Goal: Task Accomplishment & Management: Complete application form

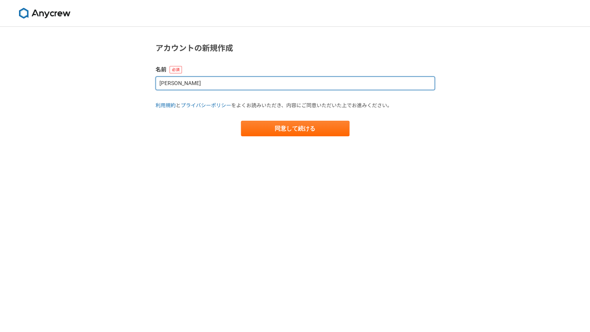
click at [173, 83] on input "[PERSON_NAME]" at bounding box center [295, 83] width 279 height 14
type input "次良[PERSON_NAME]"
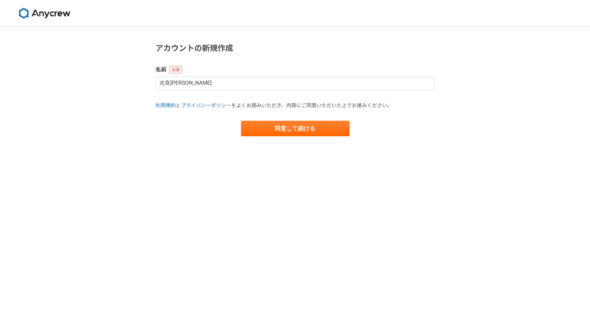
click at [272, 137] on main "アカウントの新規作成 名前 次良[PERSON_NAME] 利用規約 と プライバシーポリシー をよくお読みいただき、内容にご同意いただいた上でお進みください…" at bounding box center [295, 97] width 295 height 140
click at [291, 132] on button "同意して続ける" at bounding box center [295, 129] width 109 height 16
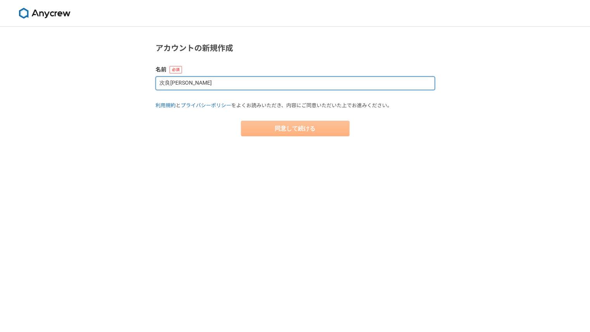
click at [178, 88] on input "次良[PERSON_NAME]" at bounding box center [295, 83] width 279 height 14
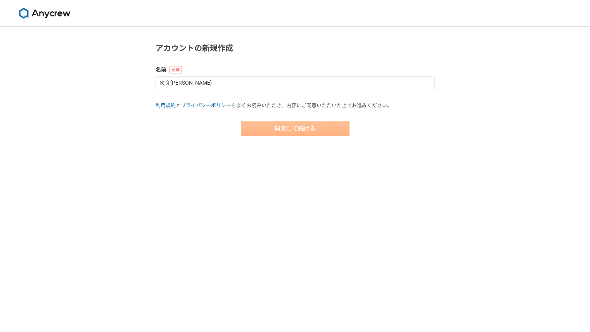
click at [219, 90] on form "名前 次良[PERSON_NAME] 利用規約 と プライバシーポリシー をよくお読みいただき、内容にご同意いただいた上でお進みください。 同意して続ける" at bounding box center [295, 101] width 279 height 71
select select "13"
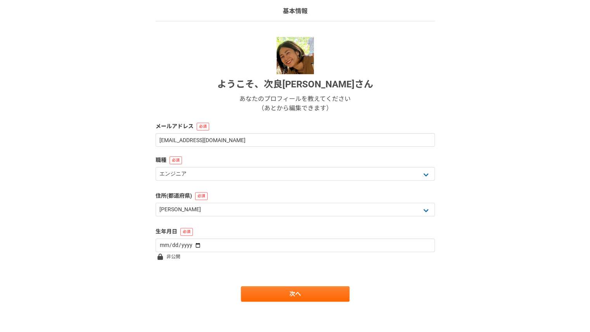
scroll to position [55, 0]
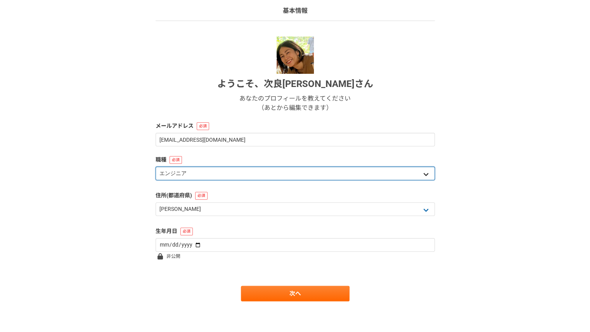
click at [201, 179] on select "エンジニア デザイナー ライター 営業 マーケティング 企画・事業開発 バックオフィス その他" at bounding box center [295, 173] width 279 height 14
select select "5"
click at [156, 166] on select "エンジニア デザイナー ライター 営業 マーケティング 企画・事業開発 バックオフィス その他" at bounding box center [295, 173] width 279 height 14
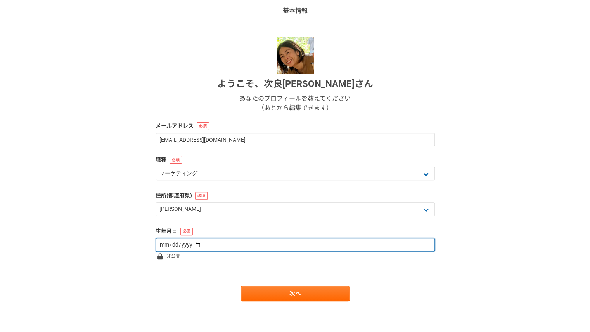
click at [212, 246] on input "date" at bounding box center [295, 245] width 279 height 14
type input "1985-03-27"
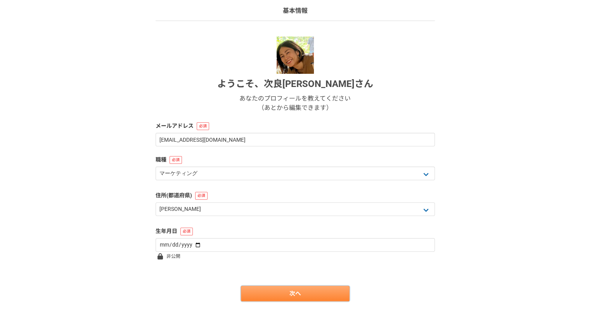
click at [277, 296] on link "次へ" at bounding box center [295, 294] width 109 height 16
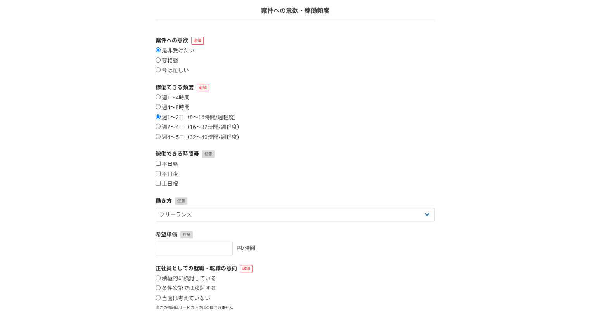
scroll to position [0, 0]
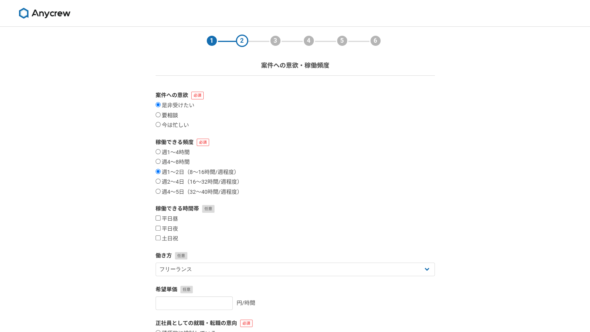
click at [168, 115] on label "要相談" at bounding box center [167, 115] width 23 height 7
click at [161, 115] on input "要相談" at bounding box center [158, 114] width 5 height 5
radio input "true"
click at [182, 147] on div "稼働できる頻度 週1〜4時間 週4〜8時間 週1〜2日（8〜16時間/週程度） 週2〜4日（16〜32時間/週程度） 週4〜5日（32〜40時間/週程度）" at bounding box center [295, 166] width 279 height 57
click at [182, 148] on div "稼働できる頻度 週1〜4時間 週4〜8時間 週1〜2日（8〜16時間/週程度） 週2〜4日（16〜32時間/週程度） 週4〜5日（32〜40時間/週程度）" at bounding box center [295, 166] width 279 height 57
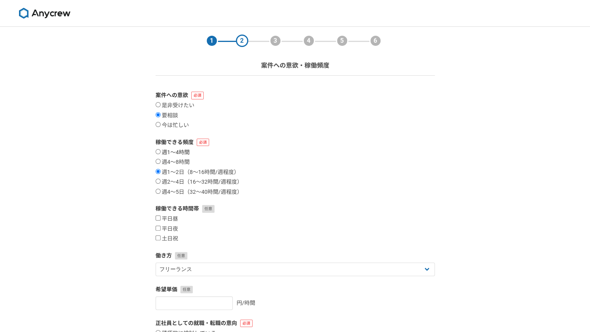
click at [182, 153] on label "週1〜4時間" at bounding box center [173, 152] width 34 height 7
click at [161, 153] on input "週1〜4時間" at bounding box center [158, 151] width 5 height 5
radio input "true"
click at [158, 220] on input "平日昼" at bounding box center [158, 217] width 5 height 5
checkbox input "true"
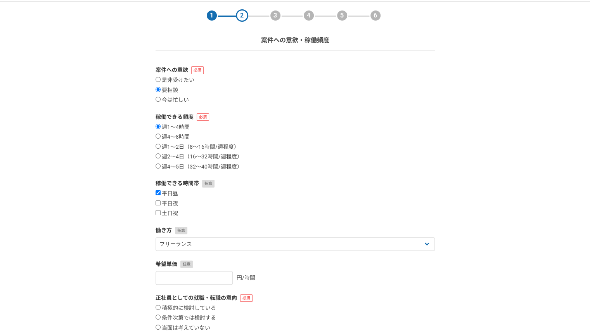
scroll to position [28, 0]
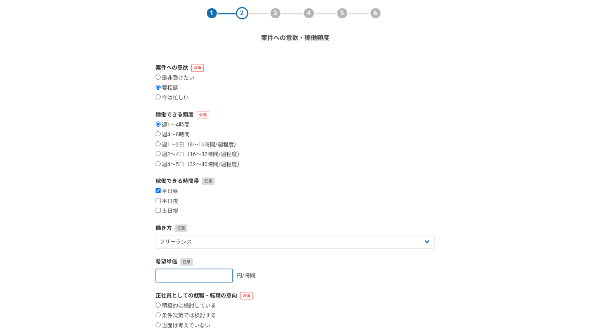
click at [194, 277] on input "number" at bounding box center [194, 275] width 77 height 14
type input "3500"
click at [340, 267] on div "希望単価 3500 円/時間" at bounding box center [295, 270] width 279 height 24
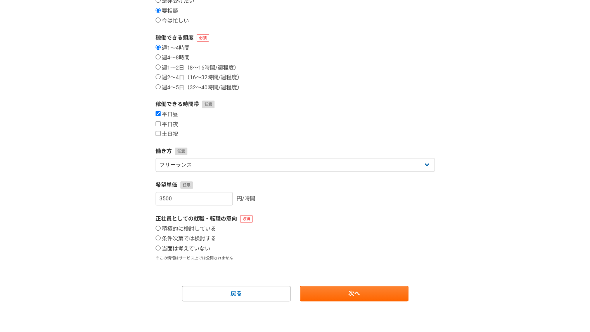
click at [182, 249] on label "当面は考えていない" at bounding box center [183, 248] width 55 height 7
click at [161, 249] on input "当面は考えていない" at bounding box center [158, 247] width 5 height 5
radio input "true"
click at [338, 289] on link "次へ" at bounding box center [354, 294] width 109 height 16
select select
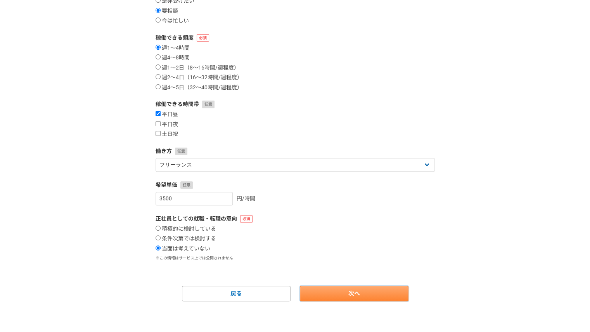
select select
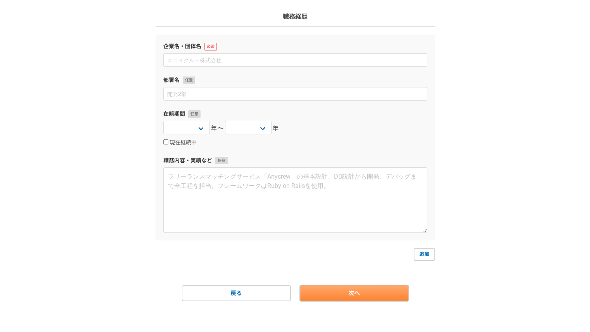
scroll to position [0, 0]
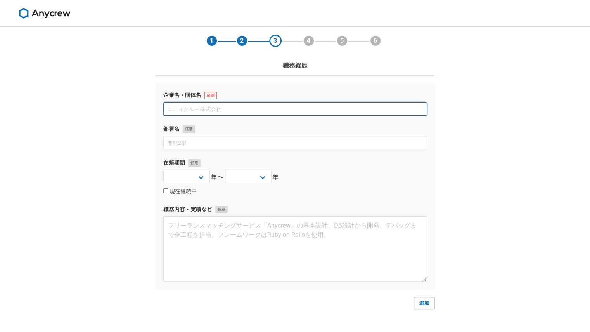
click at [212, 110] on input at bounding box center [295, 109] width 264 height 14
type input "㈱"
type input "株式会社トランス"
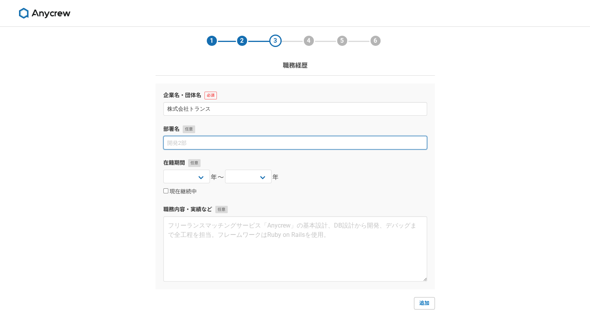
click at [185, 145] on input at bounding box center [295, 143] width 264 height 14
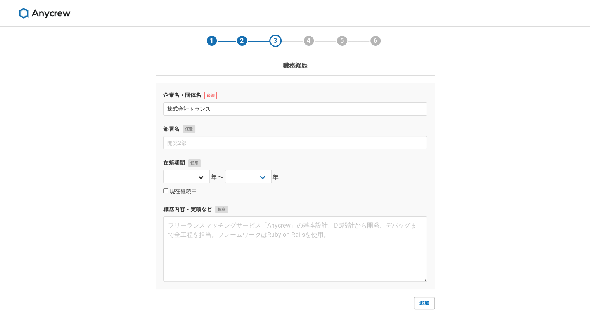
click at [202, 183] on div "2025 2024 2023 2022 2021 2020 2019 2018 2017 2016 2015 2014 2013 2012 2011 2010…" at bounding box center [186, 178] width 47 height 16
click at [199, 180] on select "2025 2024 2023 2022 2021 2020 2019 2018 2017 2016 2015 2014 2013 2012 2011 2010…" at bounding box center [186, 177] width 47 height 14
select select "2008"
click at [163, 170] on select "2025 2024 2023 2022 2021 2020 2019 2018 2017 2016 2015 2014 2013 2012 2011 2010…" at bounding box center [186, 177] width 47 height 14
click at [249, 178] on select "2025 2024 2023 2022 2021 2020 2019 2018 2017 2016 2015 2014 2013 2012 2011 2010…" at bounding box center [248, 177] width 47 height 14
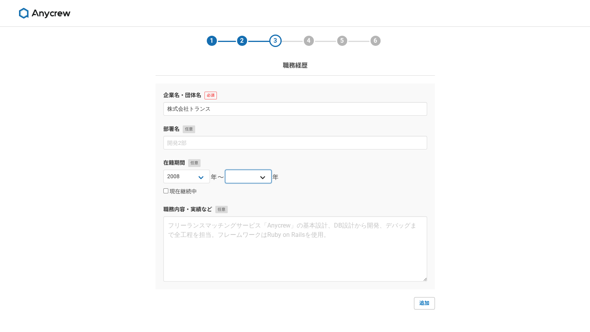
select select "2022"
click at [225, 170] on select "2025 2024 2023 2022 2021 2020 2019 2018 2017 2016 2015 2014 2013 2012 2011 2010…" at bounding box center [248, 177] width 47 height 14
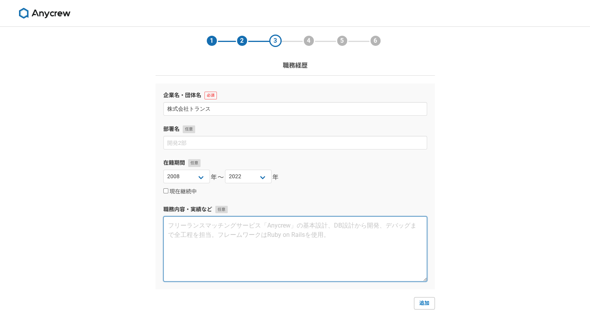
click at [341, 236] on textarea at bounding box center [295, 248] width 264 height 65
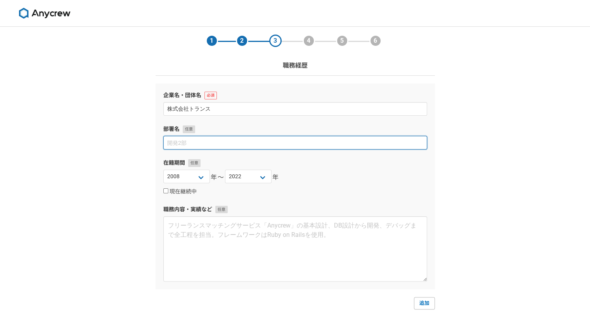
click at [182, 142] on input at bounding box center [295, 143] width 264 height 14
type input "営業企画部"
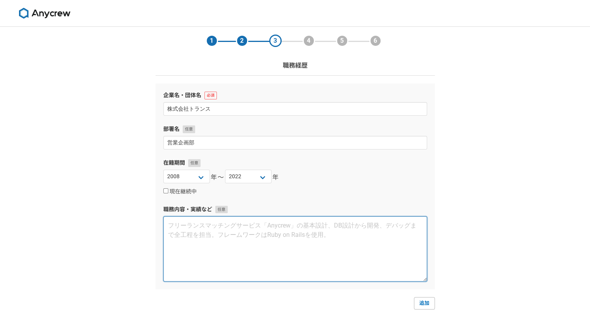
click at [204, 230] on textarea at bounding box center [295, 248] width 264 height 65
paste textarea "【主な業務】 ・クライアントフロントワーク（主に大手マーケティング部担当者相対） ・プロモーション企画（Ｗｅｂプロモーション、店頭 POP、ノベルティ作成など…"
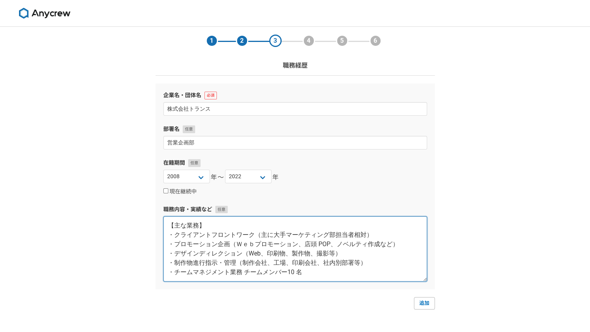
scroll to position [14, 0]
paste textarea "【実績】 当初ノベルティ製作の会社でしたが、クライアントとのコミュニケーションを重ねるうち、既存代理店 の不足点をヒアリングできたことで課題解決の幅をプロモー…"
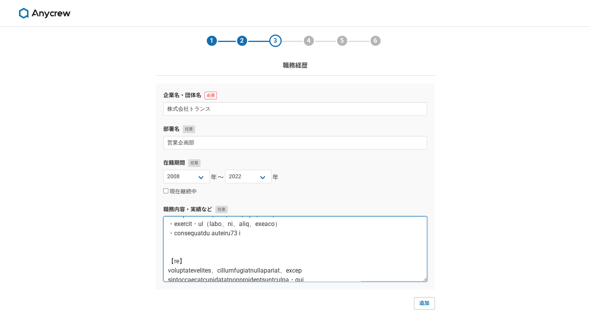
scroll to position [39, 0]
click at [253, 252] on textarea at bounding box center [295, 248] width 264 height 65
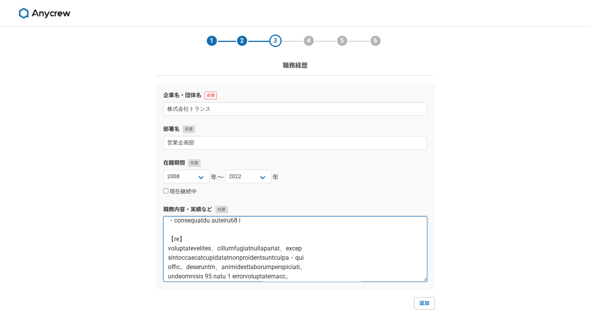
scroll to position [55, 0]
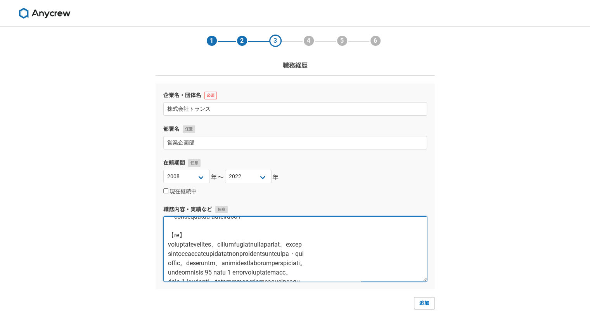
click at [169, 262] on textarea at bounding box center [295, 248] width 264 height 65
click at [191, 255] on textarea at bounding box center [295, 248] width 264 height 65
click at [169, 272] on textarea at bounding box center [295, 248] width 264 height 65
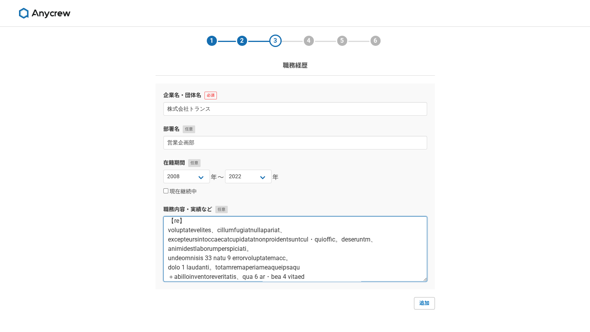
scroll to position [70, 0]
click at [169, 267] on textarea at bounding box center [295, 248] width 264 height 65
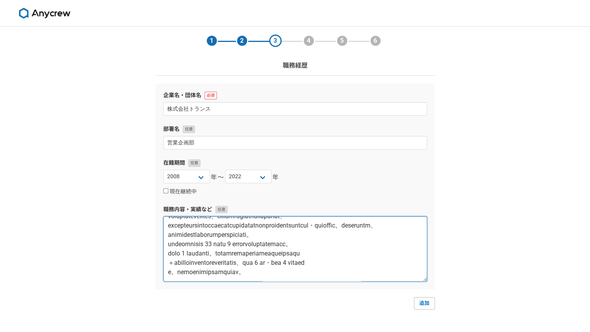
scroll to position [102, 0]
drag, startPoint x: 257, startPoint y: 245, endPoint x: 313, endPoint y: 274, distance: 63.5
click at [313, 274] on textarea at bounding box center [295, 248] width 264 height 65
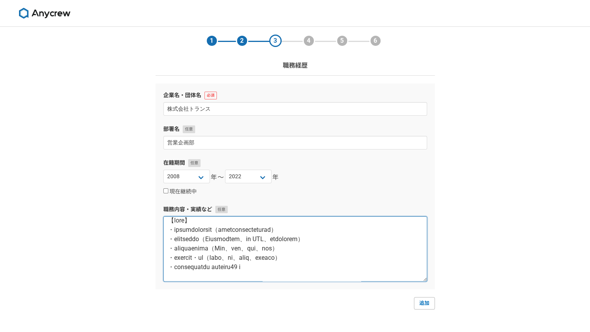
scroll to position [74, 0]
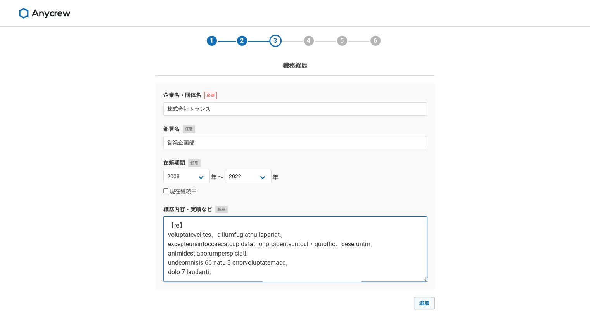
type textarea "【主な業務】 ・クライアントフロントワーク（主に大手マーケティング部担当者相対） ・プロモーション企画（Ｗｅｂプロモーション、店頭 POP、ノベルティ作成など…"
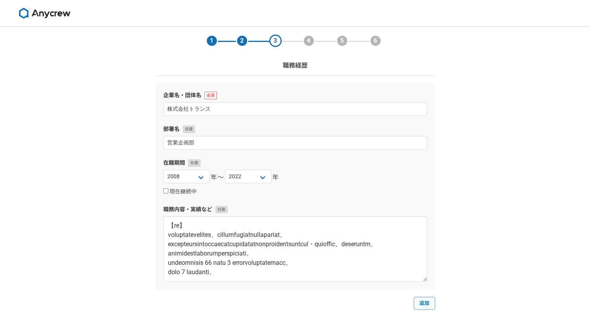
click at [430, 302] on link "追加" at bounding box center [424, 303] width 21 height 12
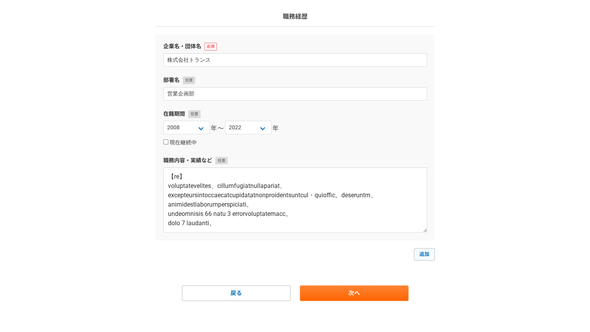
select select
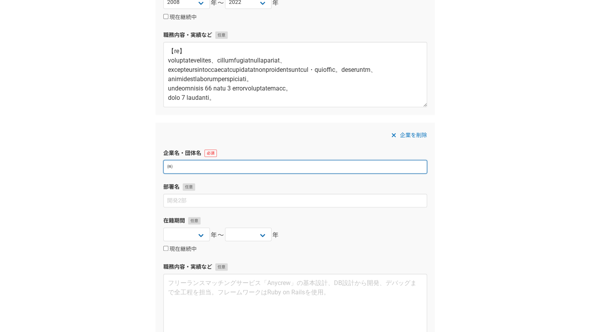
type input "株"
type input "株式会社ギフティ"
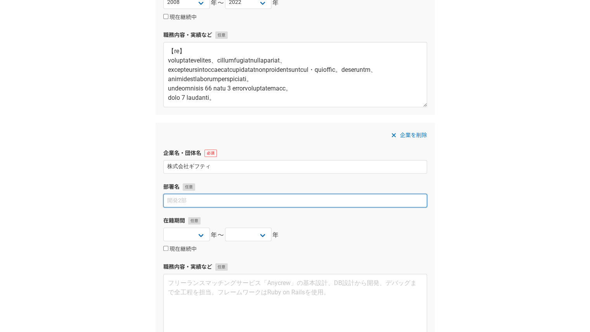
click at [186, 201] on input at bounding box center [295, 201] width 264 height 14
paste input "新規事業開発室"
type input "新規事業開発室"
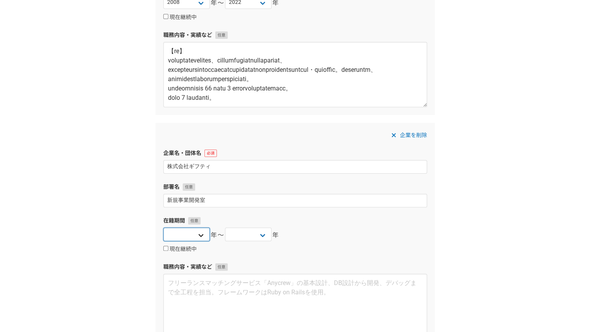
click at [196, 233] on select "2025 2024 2023 2022 2021 2020 2019 2018 2017 2016 2015 2014 2013 2012 2011 2010…" at bounding box center [186, 234] width 47 height 14
select select "2022"
click at [163, 227] on select "2025 2024 2023 2022 2021 2020 2019 2018 2017 2016 2015 2014 2013 2012 2011 2010…" at bounding box center [186, 234] width 47 height 14
click at [262, 236] on select "2025 2024 2023 2022 2021 2020 2019 2018 2017 2016 2015 2014 2013 2012 2011 2010…" at bounding box center [248, 234] width 47 height 14
select select "2023"
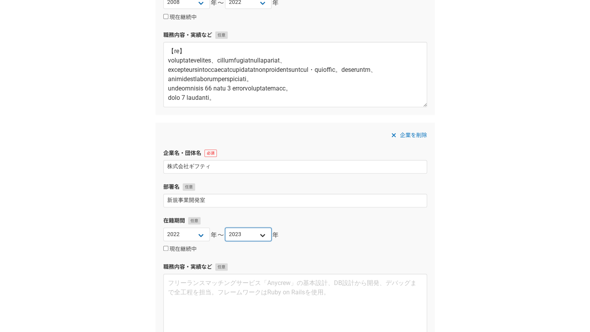
click at [225, 227] on select "2025 2024 2023 2022 2021 2020 2019 2018 2017 2016 2015 2014 2013 2012 2011 2010…" at bounding box center [248, 234] width 47 height 14
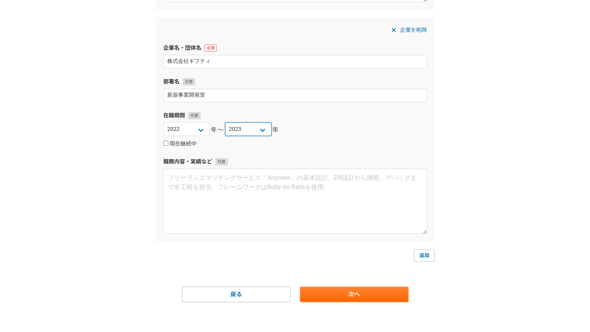
scroll to position [279, 0]
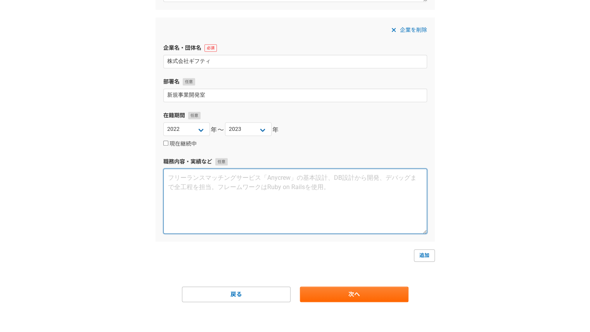
click at [197, 201] on textarea at bounding box center [295, 200] width 264 height 65
paste textarea "【主な業務】 ・新規事業戦略の立案・実行 ・上質なギフトの企画、プレゼン ・デザインディレクション ・制作物進行管理（工場、印刷会社等と各所折衝） ・ギフトブ…"
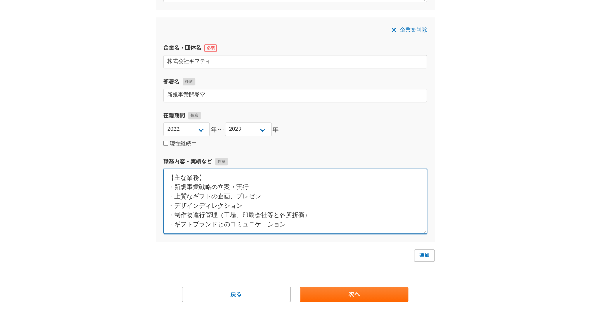
type textarea "【主な業務】 ・新規事業戦略の立案・実行 ・上質なギフトの企画、プレゼン ・デザインディレクション ・制作物進行管理（工場、印刷会社等と各所折衝） ・ギフトブ…"
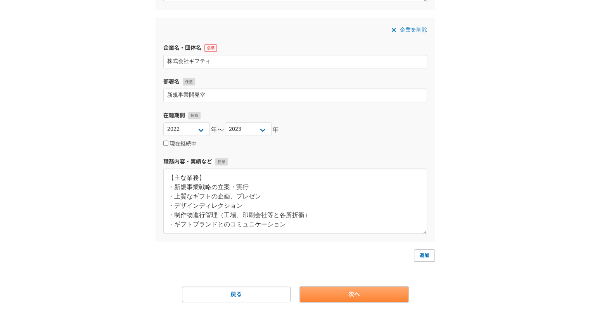
click at [327, 292] on link "次へ" at bounding box center [354, 294] width 109 height 16
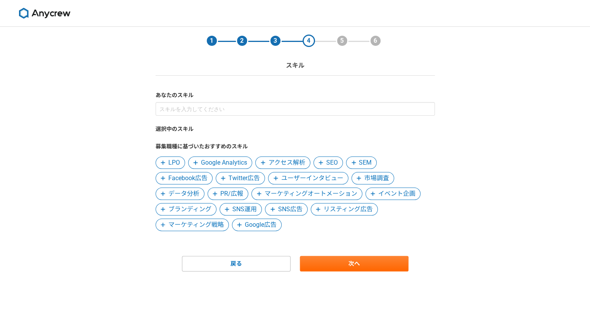
click at [202, 225] on span "マーケティング戦略" at bounding box center [195, 224] width 55 height 9
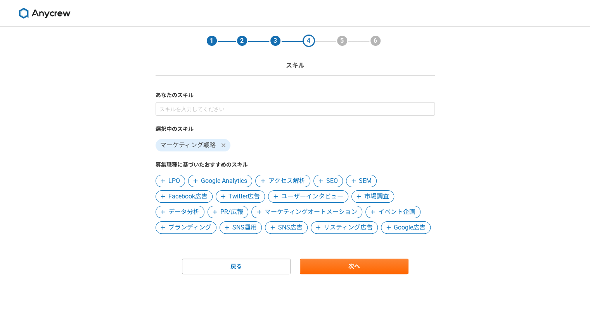
click at [251, 230] on span "SNS運用" at bounding box center [244, 227] width 24 height 9
click at [251, 230] on span "SNS広告" at bounding box center [244, 227] width 24 height 9
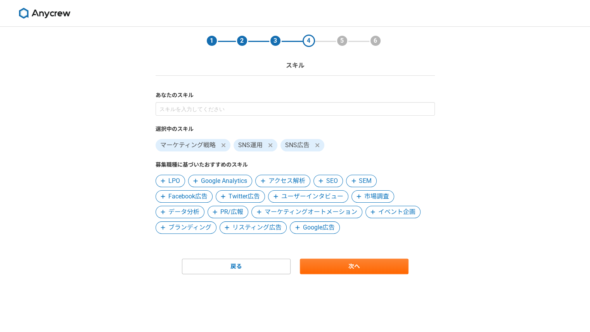
click at [399, 210] on span "イベント企画" at bounding box center [396, 211] width 37 height 9
click at [326, 198] on span "ユーザーインタビュー" at bounding box center [312, 196] width 62 height 9
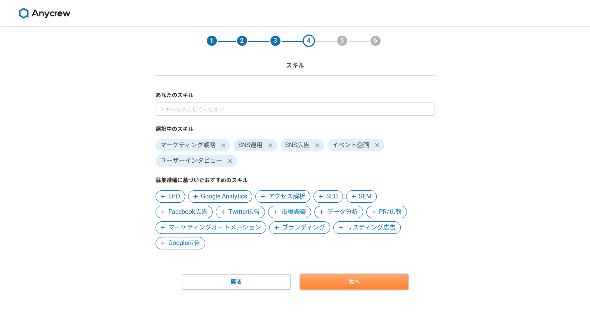
click at [327, 281] on link "次へ" at bounding box center [354, 282] width 109 height 16
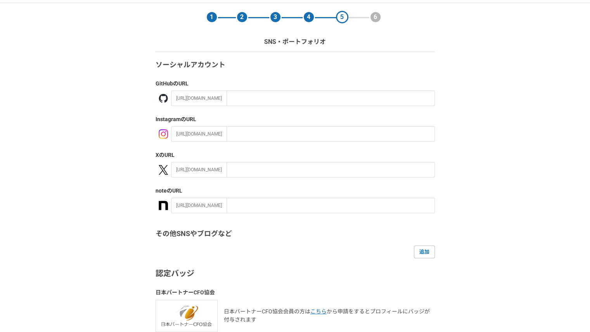
scroll to position [94, 0]
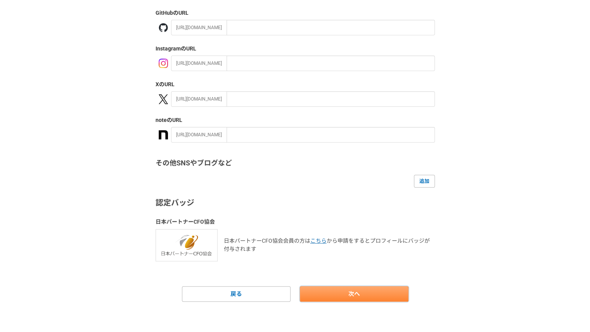
click at [331, 291] on link "次へ" at bounding box center [354, 294] width 109 height 16
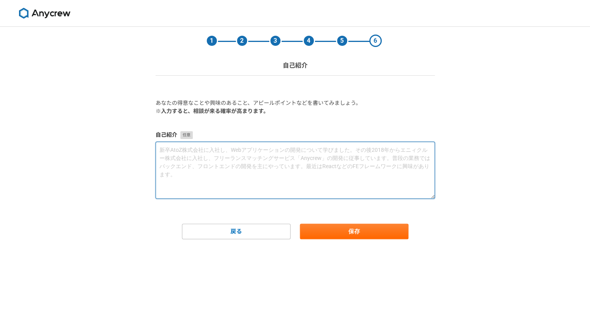
click at [199, 158] on textarea at bounding box center [295, 170] width 279 height 57
paste textarea "●アイデアとサプライズ より喜ばれるために前例にとらわれないアイデアを提案し、質にこだわり妥協しない成果物を追い求めます ●パッションと行動力 情熱をもってコ…"
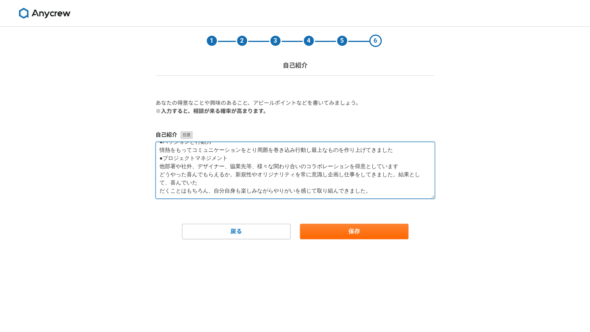
scroll to position [32, 0]
drag, startPoint x: 231, startPoint y: 159, endPoint x: 246, endPoint y: 159, distance: 14.7
click at [246, 159] on textarea "●アイデアとサプライズ より喜ばれるために前例にとらわれないアイデアを提案し、質にこだわり妥協しない成果物を追い求めます ●パッションと行動力 情熱をもってコ…" at bounding box center [295, 170] width 279 height 57
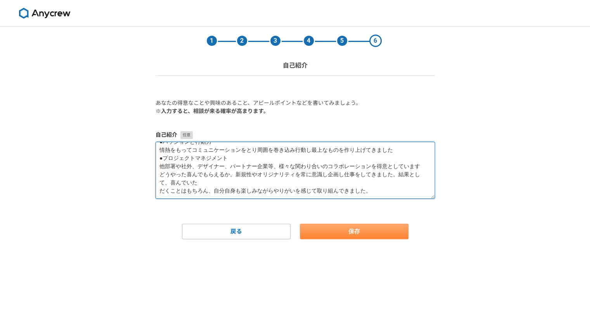
type textarea "●アイデアとサプライズ より喜ばれるために前例にとらわれないアイデアを提案し、質にこだわり妥協しない成果物を追い求めます ●パッションと行動力 情熱をもってコ…"
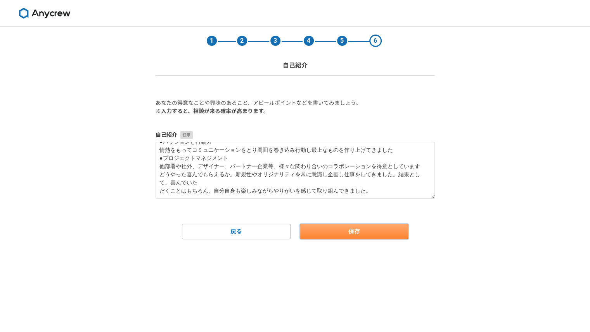
click at [349, 232] on button "保存" at bounding box center [354, 231] width 109 height 16
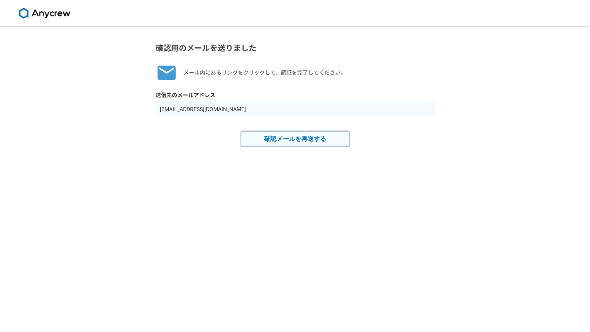
click at [288, 139] on button "確認メールを再送する" at bounding box center [295, 139] width 109 height 16
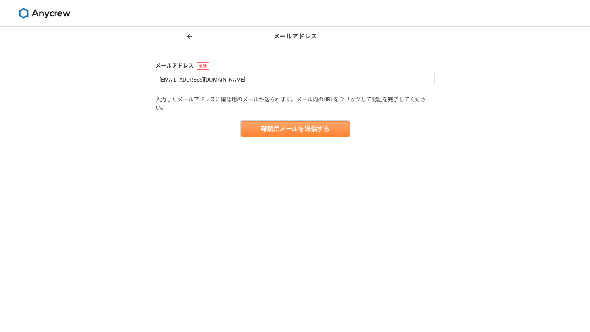
click at [294, 133] on button "確認用メールを送信する" at bounding box center [295, 129] width 109 height 16
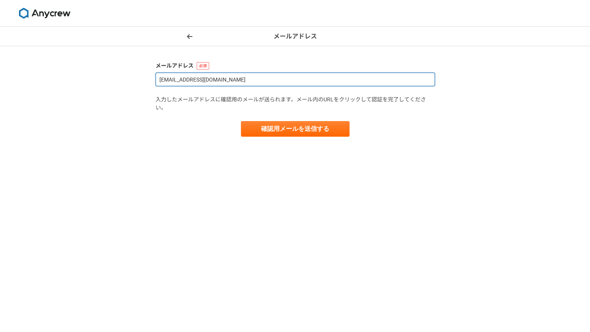
click at [267, 82] on input "[EMAIL_ADDRESS][DOMAIN_NAME]" at bounding box center [295, 80] width 279 height 14
click at [247, 76] on input "[EMAIL_ADDRESS][DOMAIN_NAME]" at bounding box center [295, 80] width 279 height 14
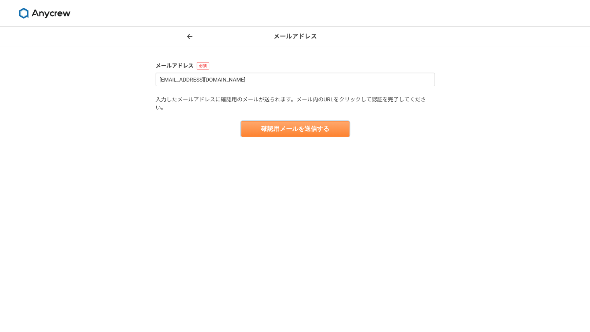
click at [275, 129] on button "確認用メールを送信する" at bounding box center [295, 129] width 109 height 16
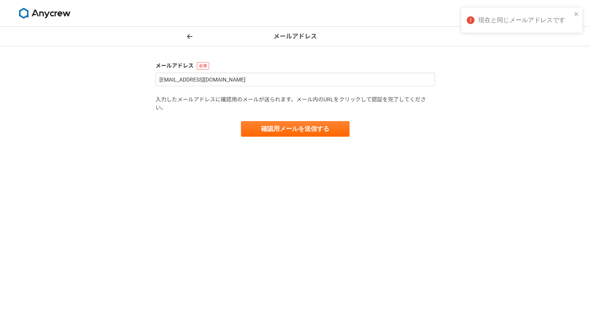
click at [190, 34] on icon at bounding box center [189, 36] width 5 height 6
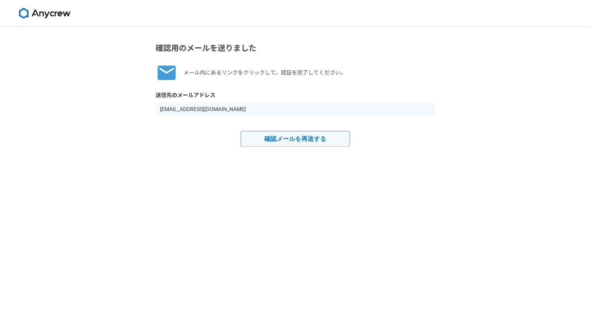
click at [293, 142] on button "確認メールを再送する" at bounding box center [295, 139] width 109 height 16
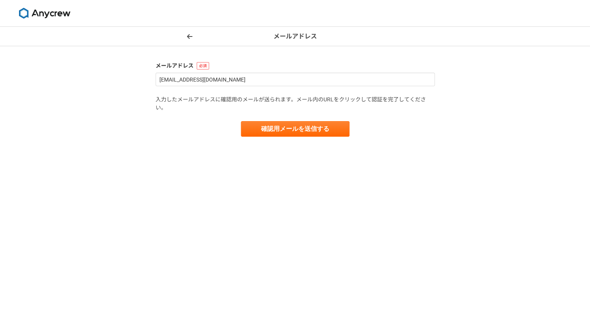
click at [189, 37] on icon at bounding box center [189, 36] width 5 height 6
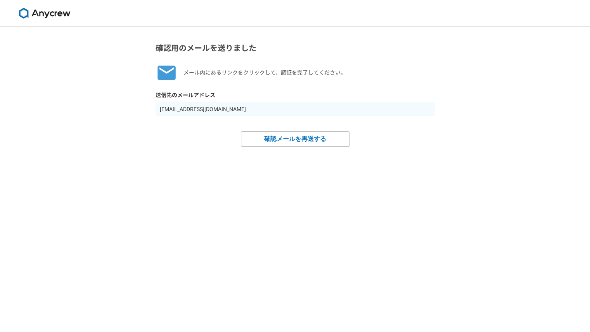
click at [243, 113] on input "[EMAIL_ADDRESS][DOMAIN_NAME]" at bounding box center [295, 109] width 279 height 14
click at [285, 138] on button "確認メールを再送する" at bounding box center [295, 139] width 109 height 16
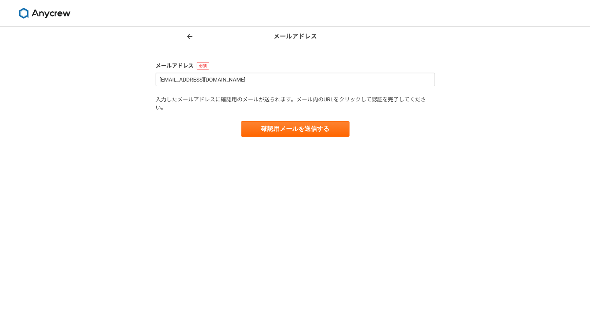
click at [188, 30] on header "メールアドレス" at bounding box center [295, 36] width 590 height 19
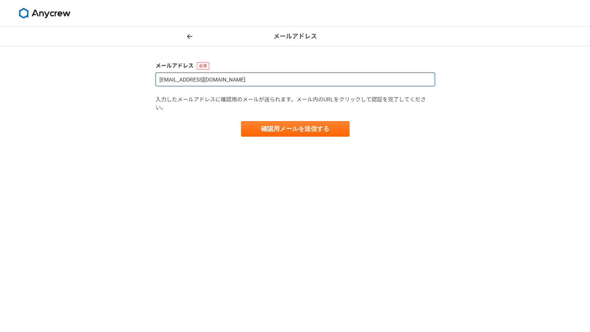
drag, startPoint x: 240, startPoint y: 83, endPoint x: 144, endPoint y: 80, distance: 96.2
click at [144, 80] on div "メールアドレス メールアドレス [EMAIL_ADDRESS][DOMAIN_NAME] 入力したメールアドレスに確認用のメールが送られます。メール内のURL…" at bounding box center [295, 179] width 590 height 305
click at [174, 83] on input "[EMAIL_ADDRESS][DOMAIN_NAME]" at bounding box center [295, 80] width 279 height 14
drag, startPoint x: 193, startPoint y: 81, endPoint x: 120, endPoint y: 81, distance: 72.9
click at [120, 81] on div "メールアドレス メールアドレス [EMAIL_ADDRESS][DOMAIN_NAME] 入力したメールアドレスに確認用のメールが送られます。メール内のURL…" at bounding box center [295, 179] width 590 height 305
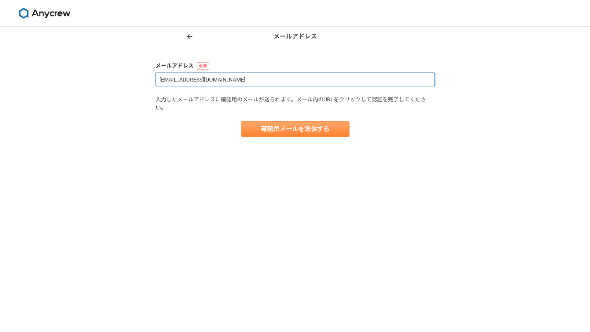
type input "[EMAIL_ADDRESS][DOMAIN_NAME]"
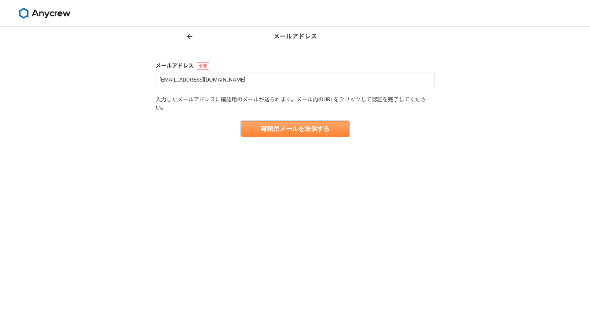
click at [275, 130] on button "確認用メールを送信する" at bounding box center [295, 129] width 109 height 16
